Goal: Transaction & Acquisition: Purchase product/service

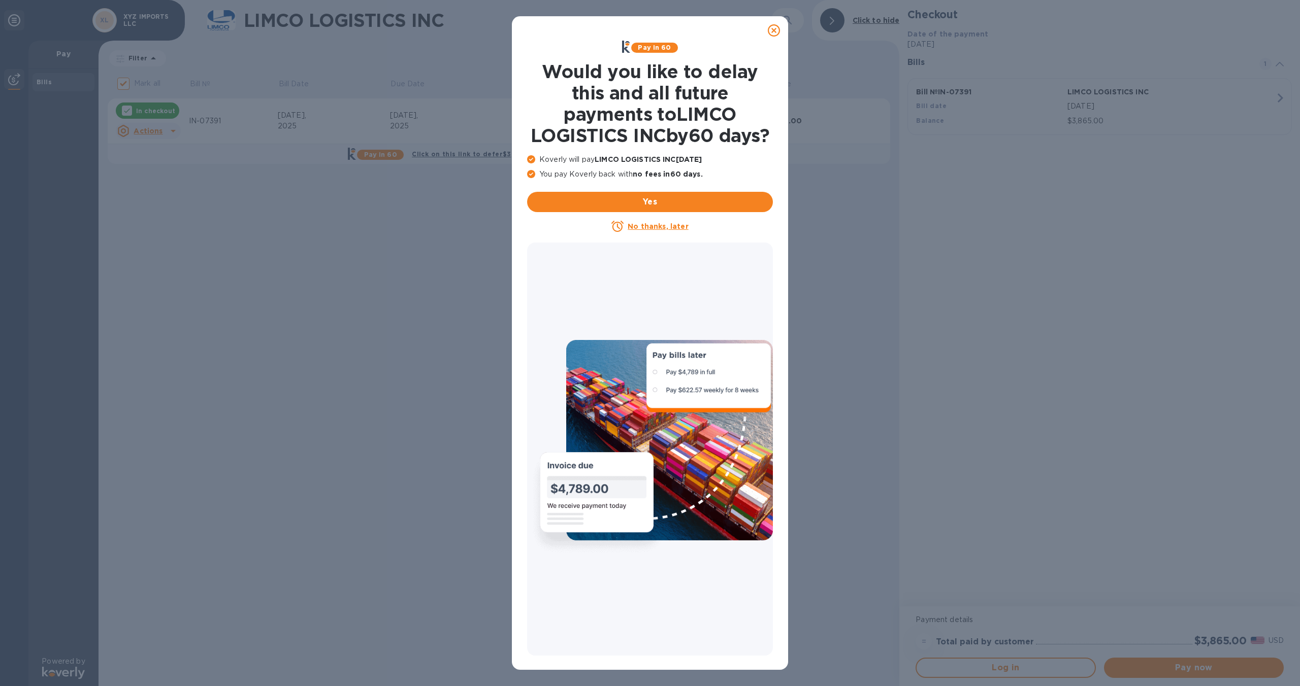
click at [771, 31] on icon at bounding box center [774, 30] width 12 height 12
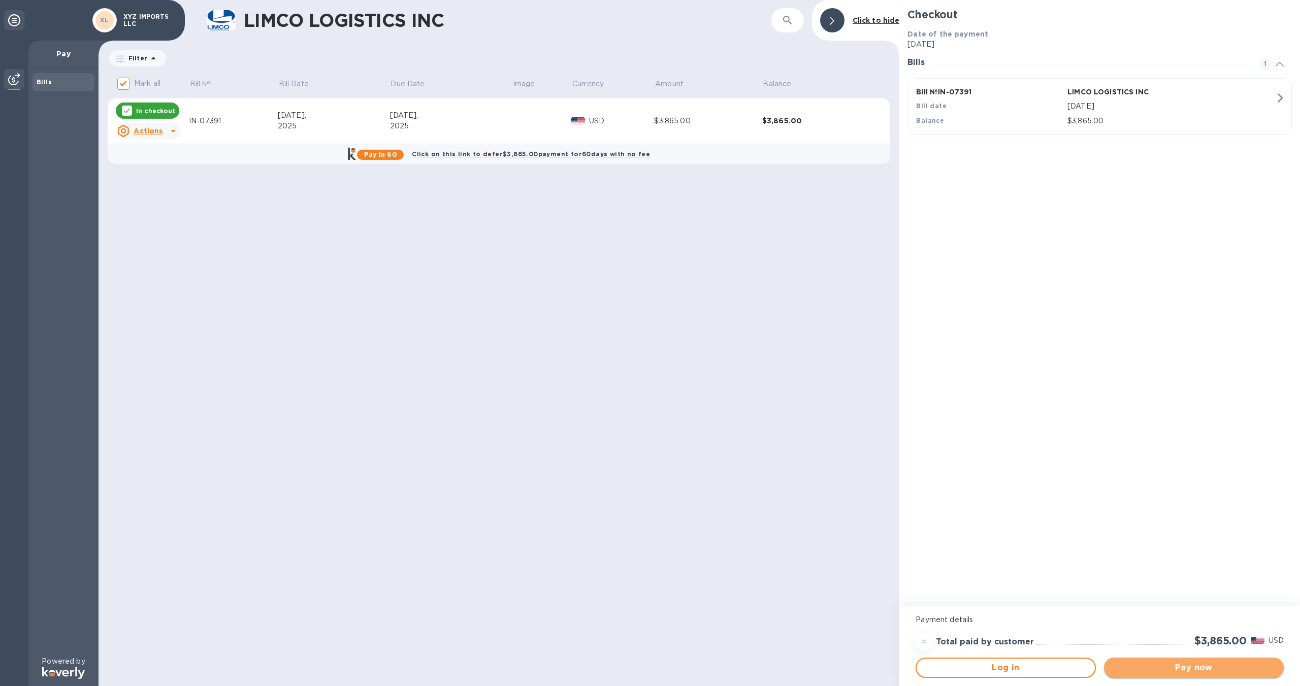
click at [1176, 666] on span "Pay now" at bounding box center [1193, 668] width 163 height 12
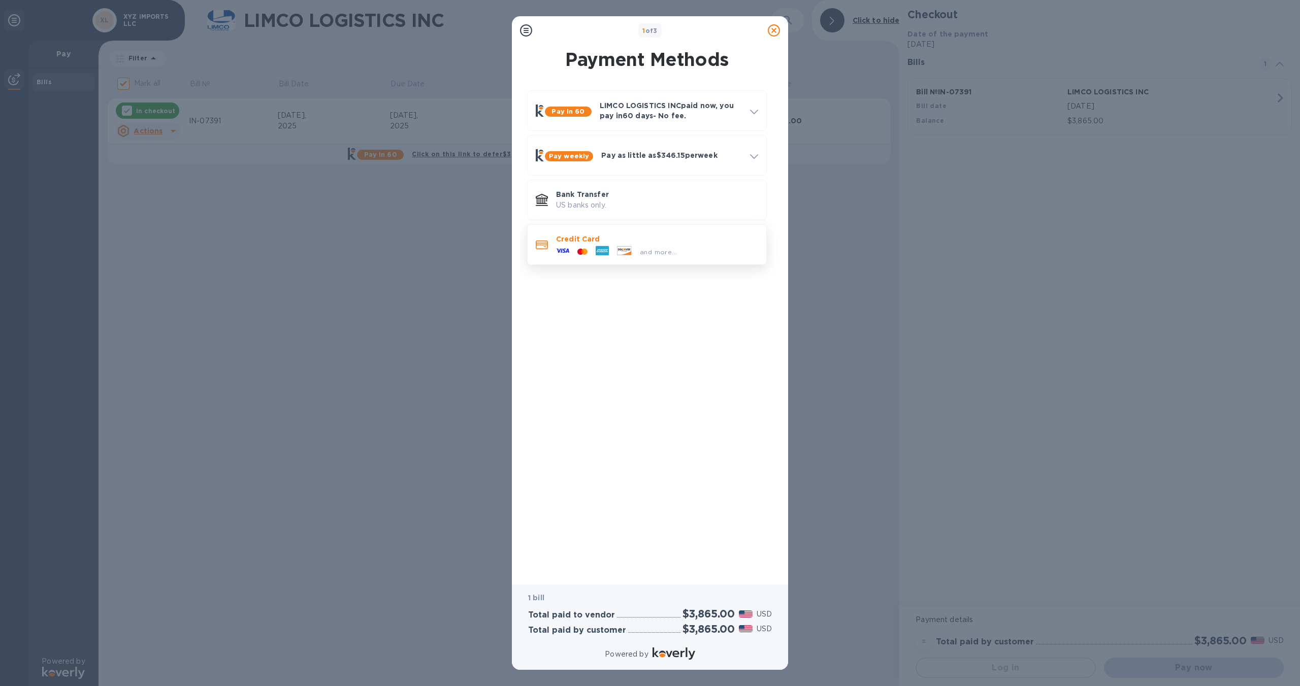
click at [540, 250] on span at bounding box center [542, 245] width 12 height 10
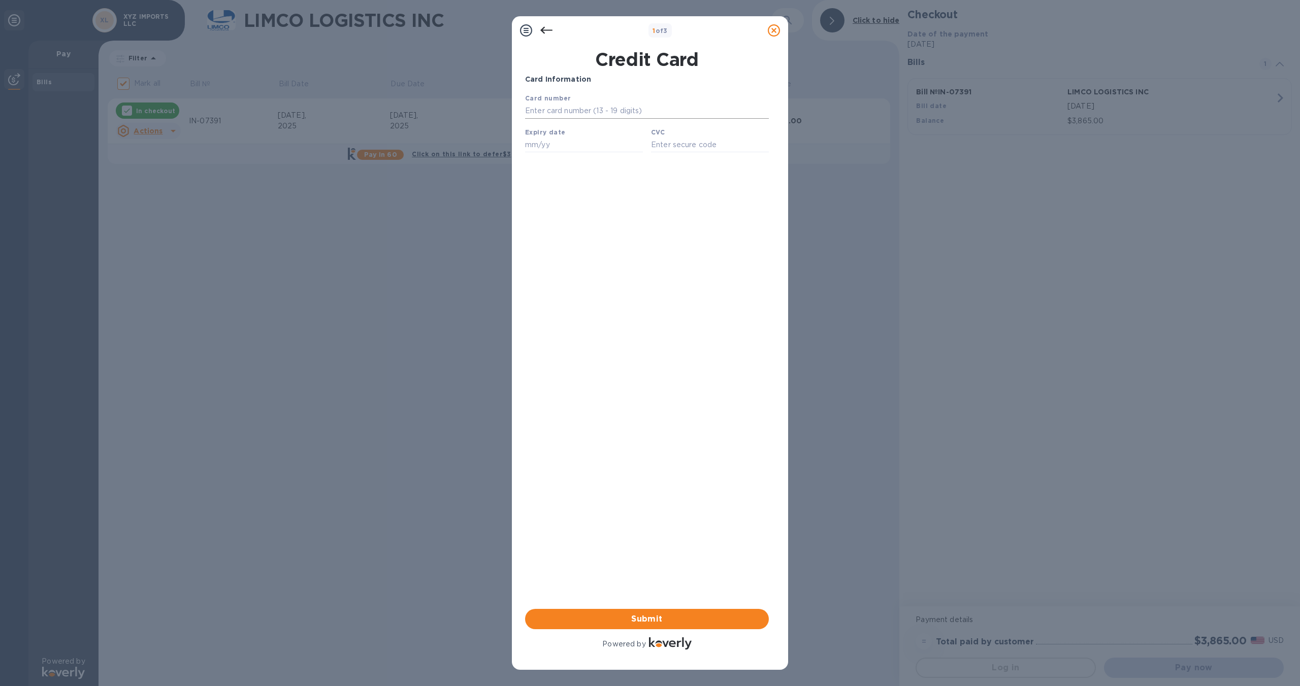
click at [559, 114] on input "text" at bounding box center [647, 111] width 244 height 15
type input "[CREDIT_CARD_NUMBER]"
type input "07/27"
type input "3973"
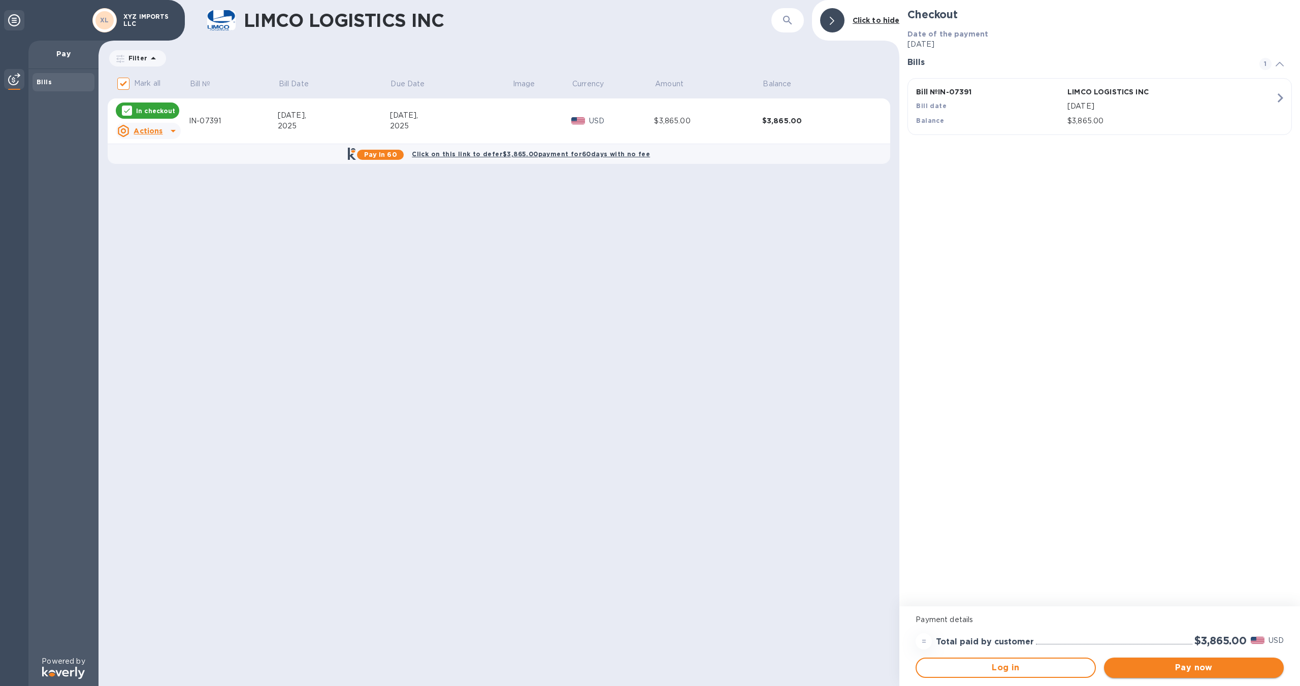
click at [1209, 662] on span "Pay now" at bounding box center [1193, 668] width 163 height 12
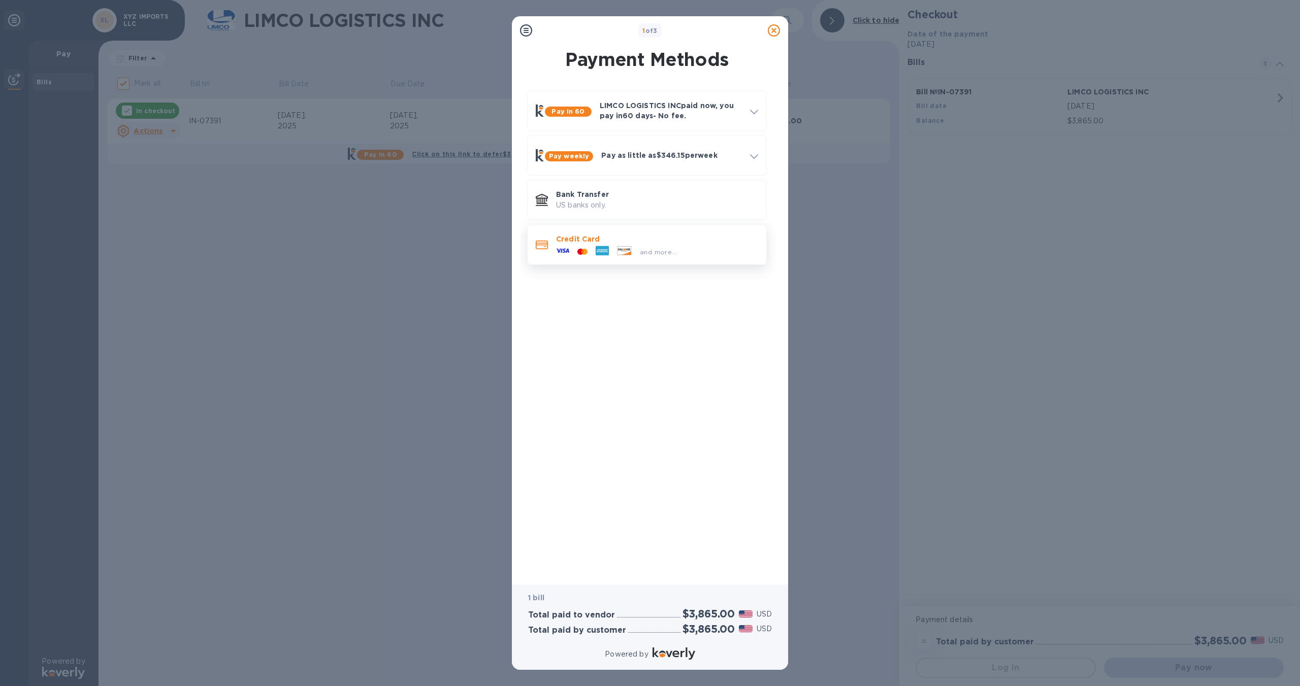
click at [725, 245] on div "and more..." at bounding box center [657, 249] width 202 height 11
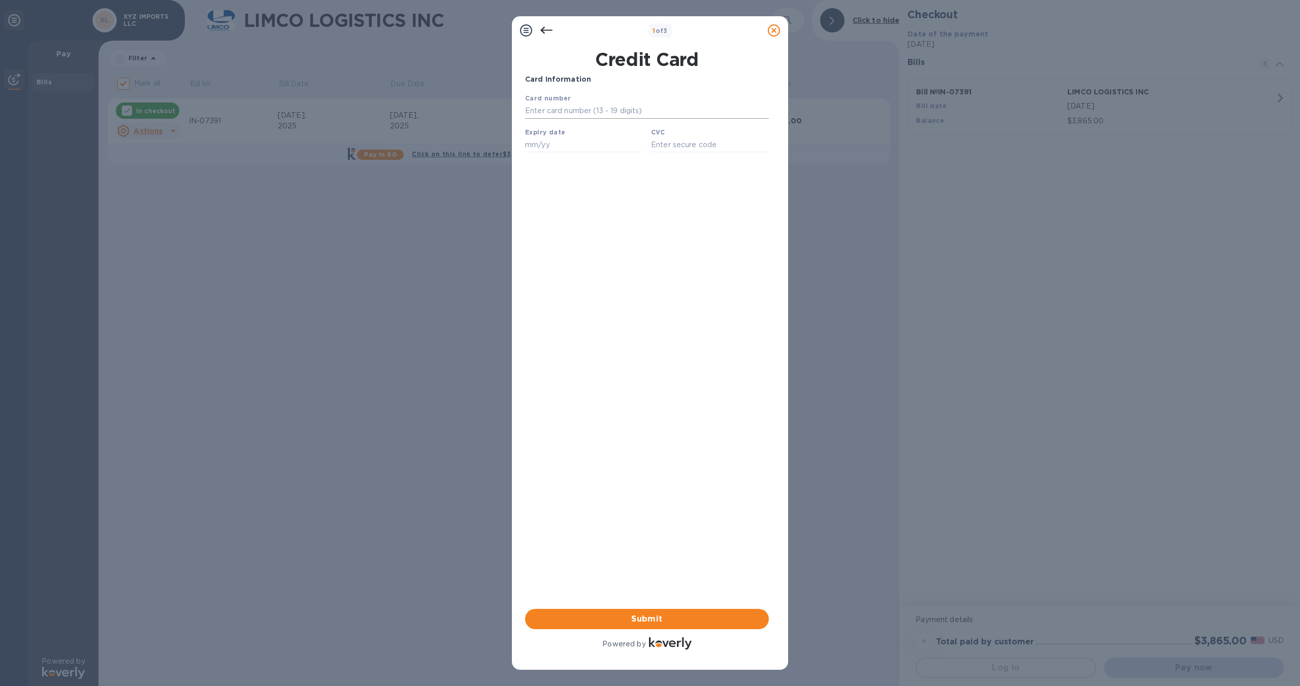
click at [548, 111] on input "text" at bounding box center [647, 111] width 244 height 15
type input "[CREDIT_CARD_NUMBER]"
type input "10/27"
click at [667, 150] on input "text" at bounding box center [710, 144] width 118 height 15
type input "2156"
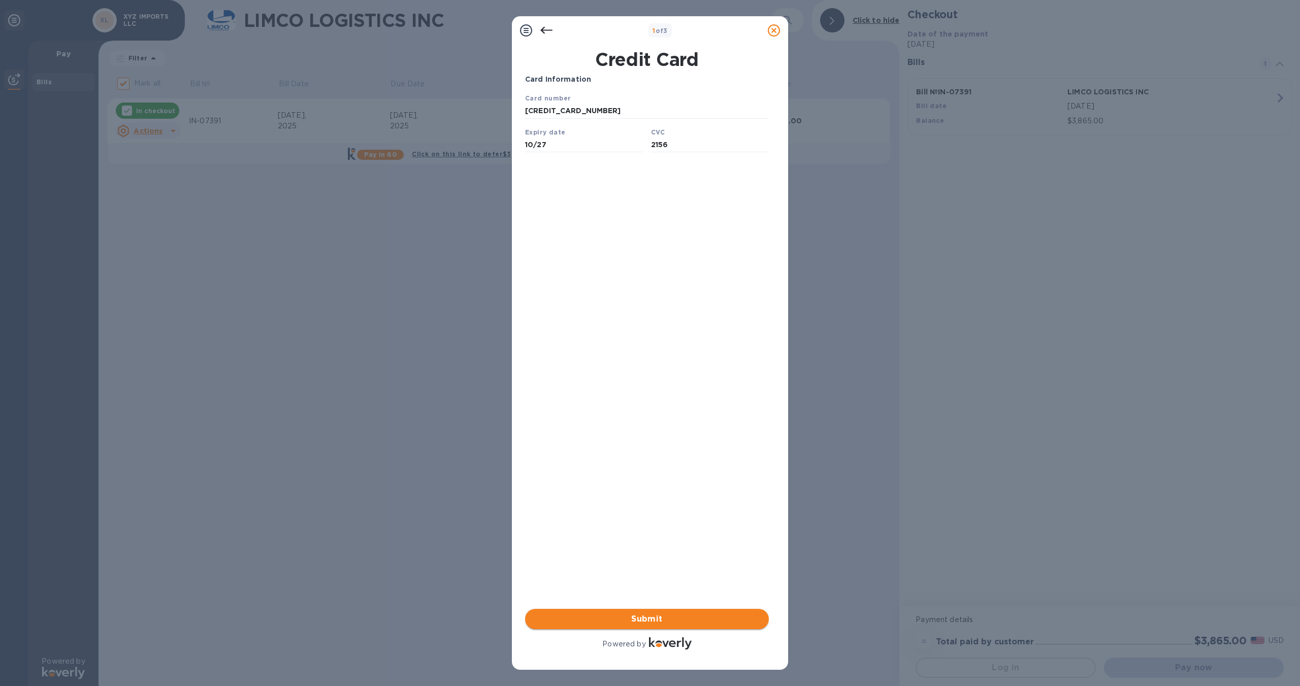
click at [635, 617] on span "Submit" at bounding box center [646, 619] width 227 height 12
click at [650, 619] on span "Submit" at bounding box center [646, 619] width 227 height 12
click at [640, 468] on div "Card Information Your browser does not support iframes Submit Powered by" at bounding box center [647, 363] width 244 height 578
click at [642, 621] on span "Submit" at bounding box center [646, 619] width 227 height 12
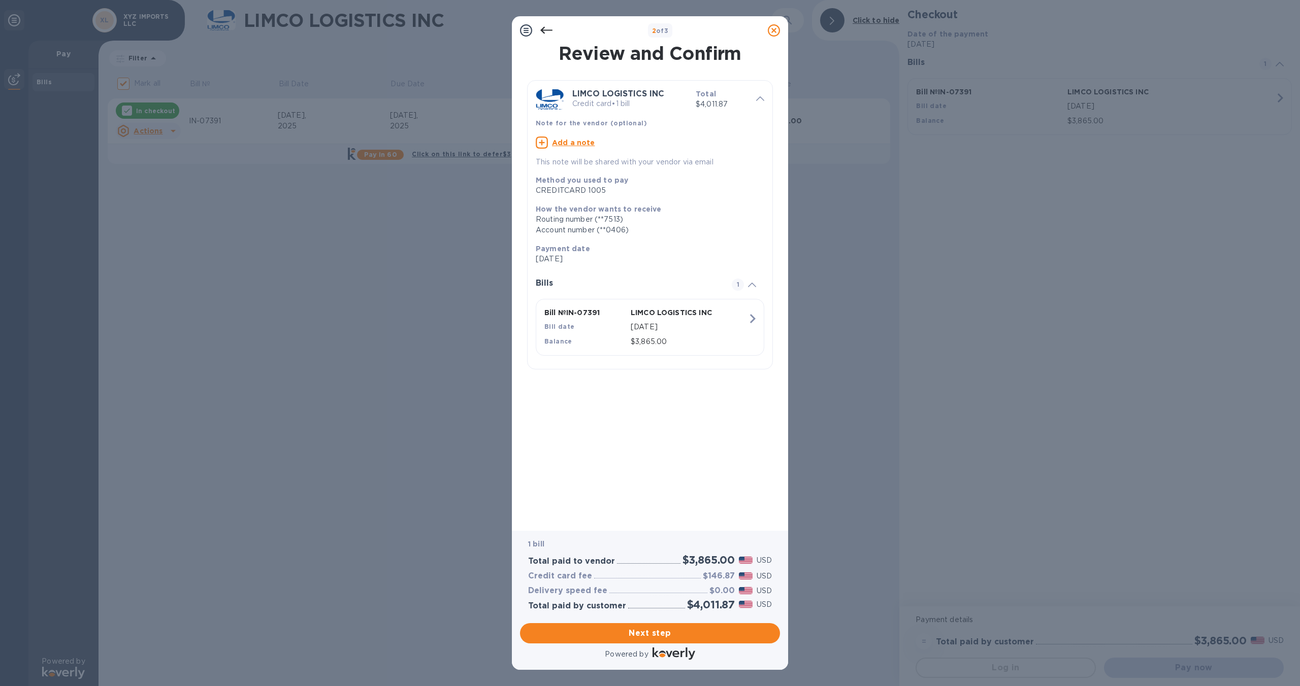
click at [543, 30] on icon at bounding box center [546, 30] width 12 height 12
